Goal: Communication & Community: Participate in discussion

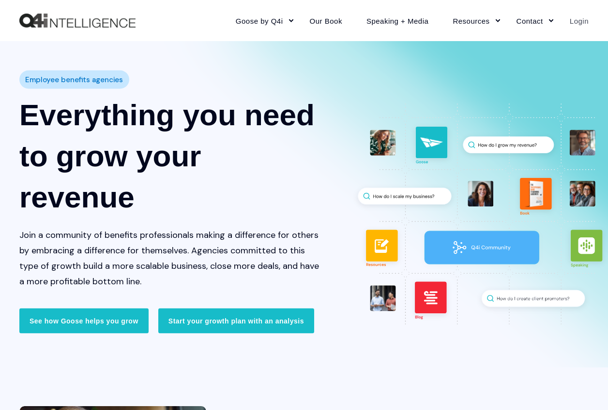
click at [580, 25] on link "Login" at bounding box center [572, 21] width 31 height 42
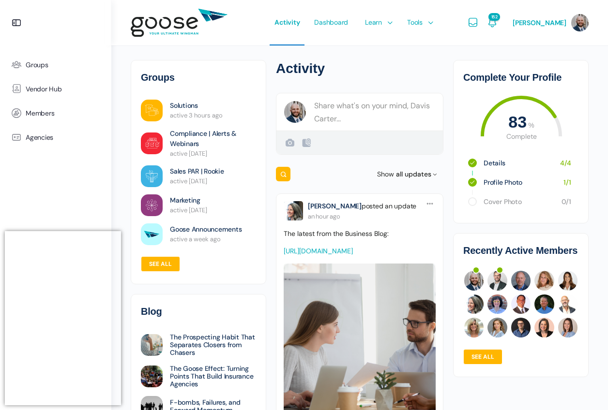
click at [47, 65] on e-page-transition at bounding box center [304, 205] width 608 height 410
click at [38, 65] on e-page-transition at bounding box center [304, 205] width 608 height 410
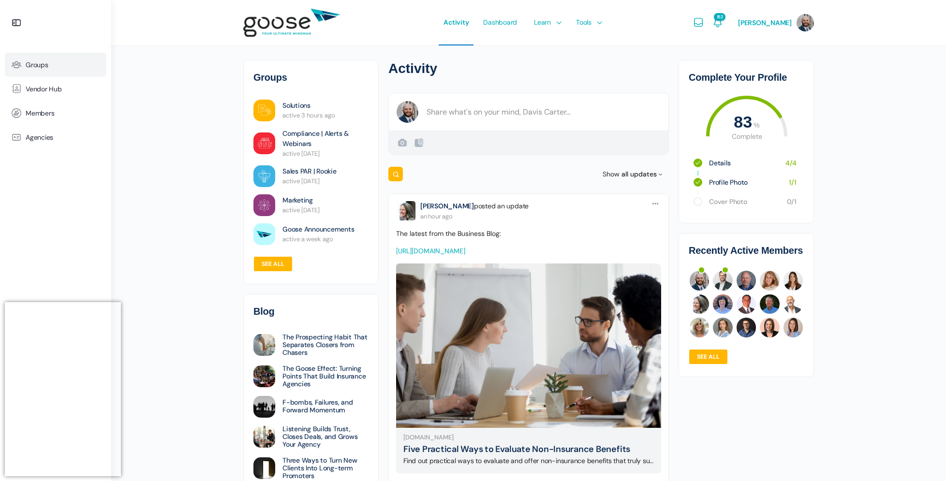
click at [60, 60] on link "Groups" at bounding box center [56, 65] width 102 height 24
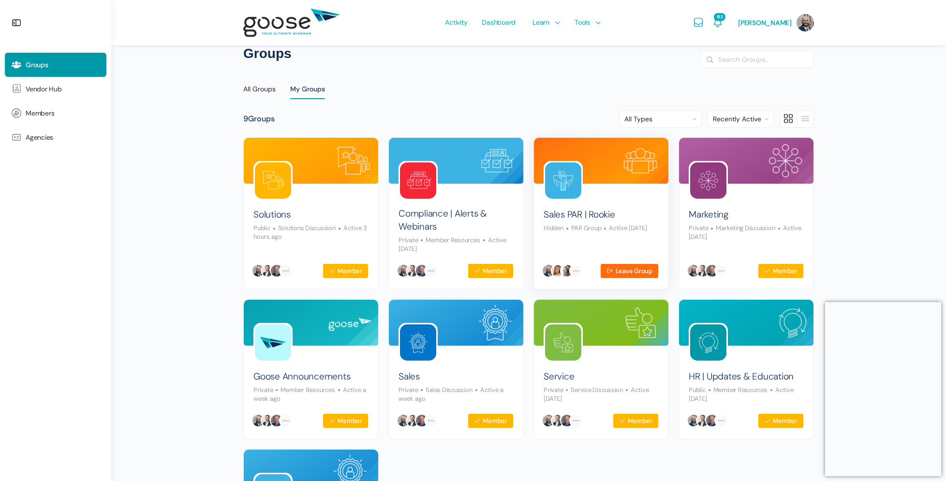
scroll to position [17, 0]
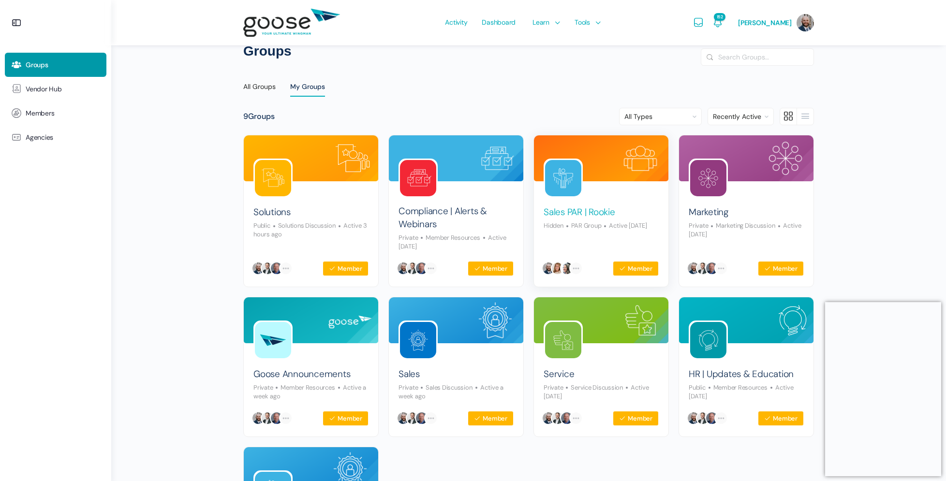
click at [599, 213] on link "Sales PAR | Rookie" at bounding box center [580, 212] width 72 height 13
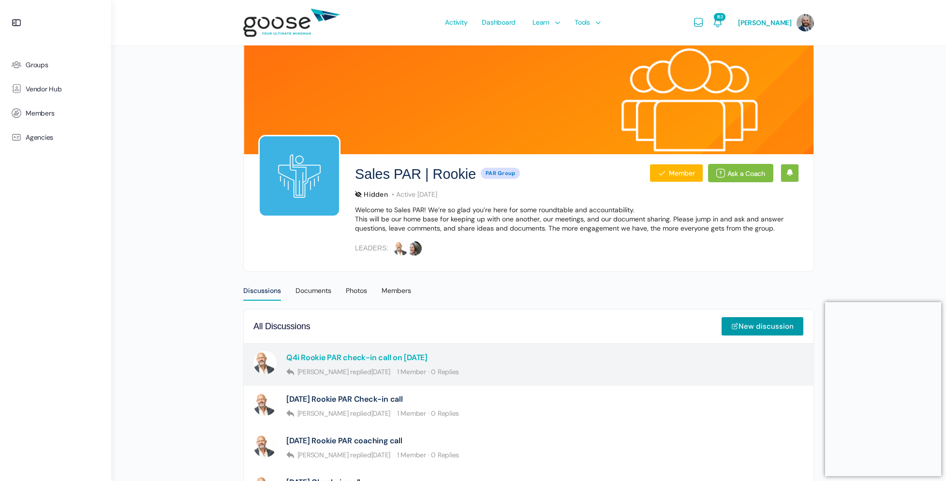
click at [396, 358] on link "Q4i Rookie PAR check-in call on [DATE]" at bounding box center [356, 357] width 141 height 9
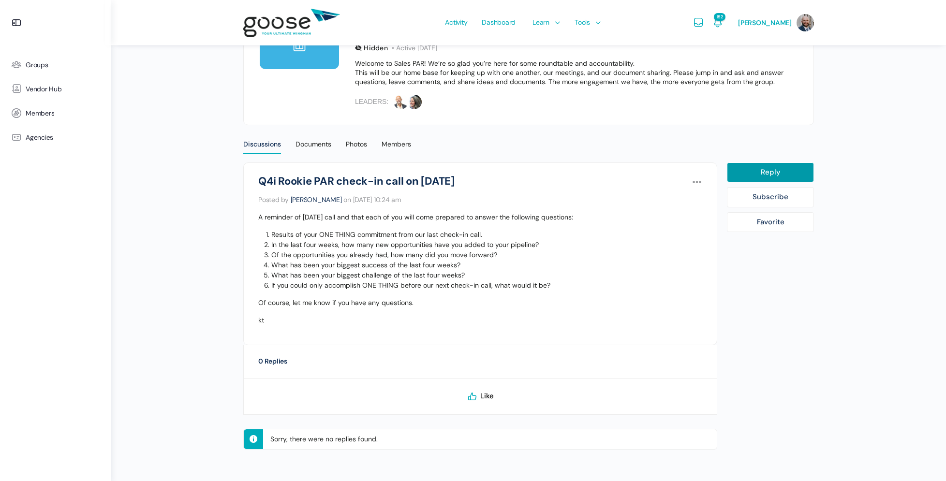
scroll to position [146, 0]
click at [281, 362] on div "0 Replies" at bounding box center [272, 362] width 29 height 13
click at [776, 172] on link "Reply" at bounding box center [770, 173] width 87 height 20
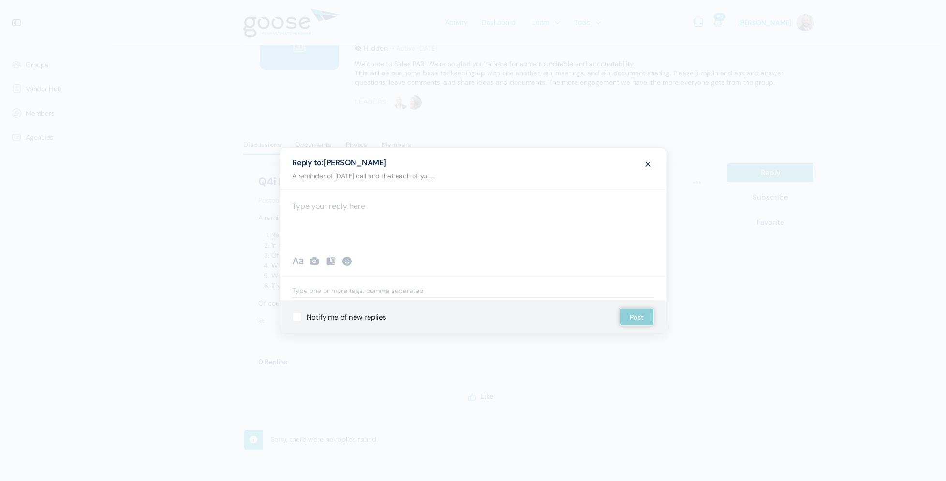
click at [650, 164] on span at bounding box center [648, 163] width 12 height 18
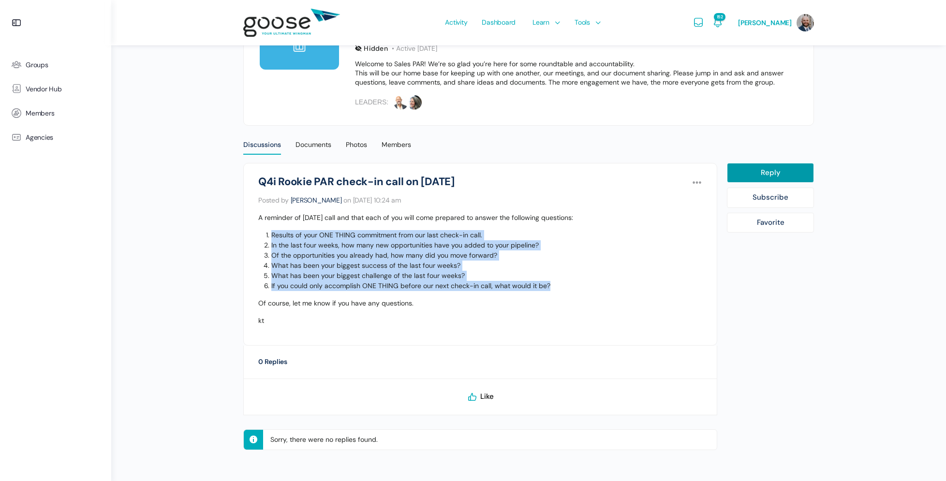
drag, startPoint x: 553, startPoint y: 284, endPoint x: 250, endPoint y: 231, distance: 308.1
click at [250, 231] on li "Sales PAR | Rookie Q4i Rookie PAR check-in call on August 18th Options Report D…" at bounding box center [480, 254] width 474 height 183
copy ol "Results of your ONE THING commitment from our last check-in call. In the last f…"
click at [787, 175] on link "Reply" at bounding box center [770, 173] width 87 height 20
select select
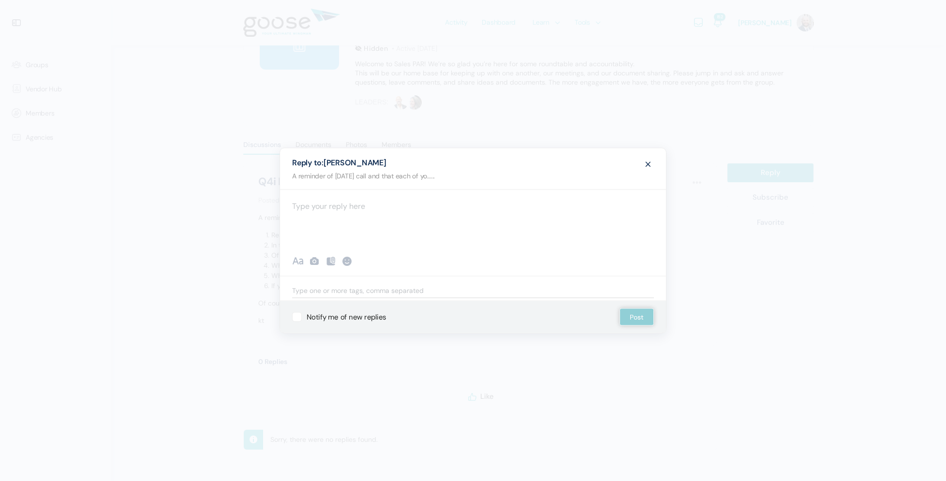
click at [373, 203] on div at bounding box center [473, 219] width 386 height 58
paste div
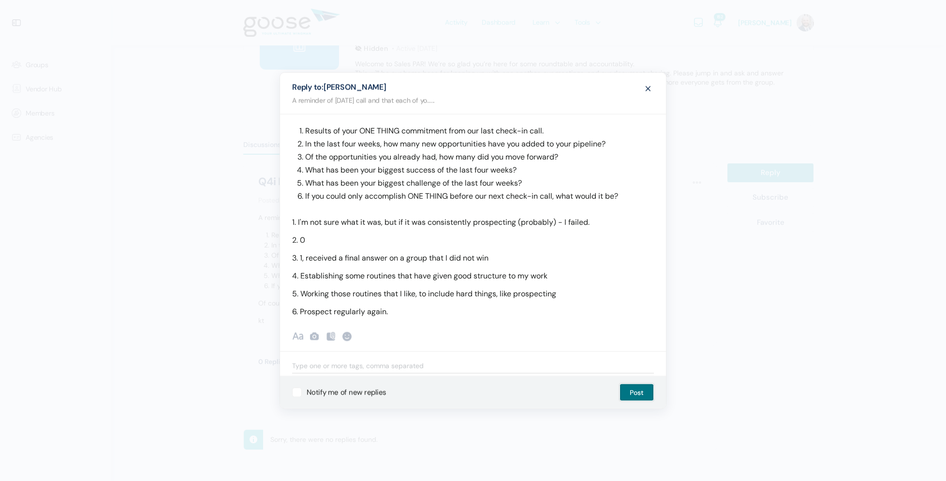
click at [638, 394] on button "Post" at bounding box center [637, 392] width 34 height 17
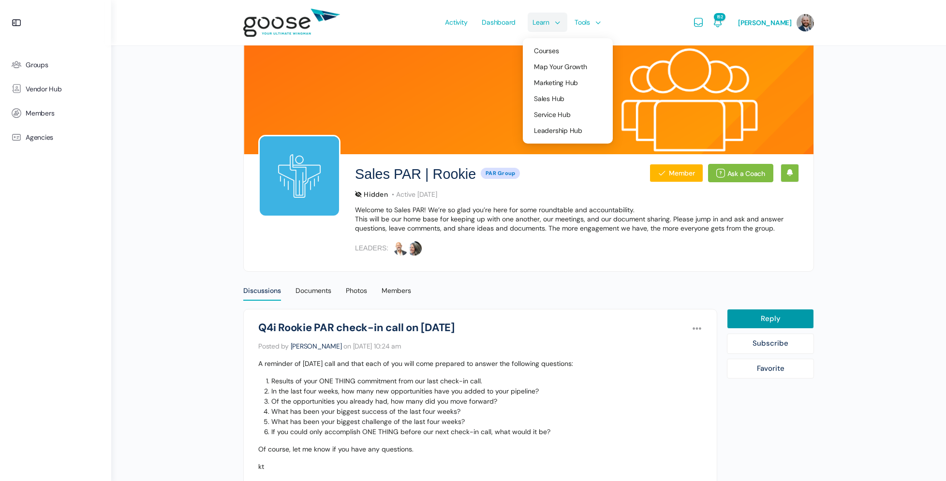
scroll to position [0, 0]
